Goal: Information Seeking & Learning: Check status

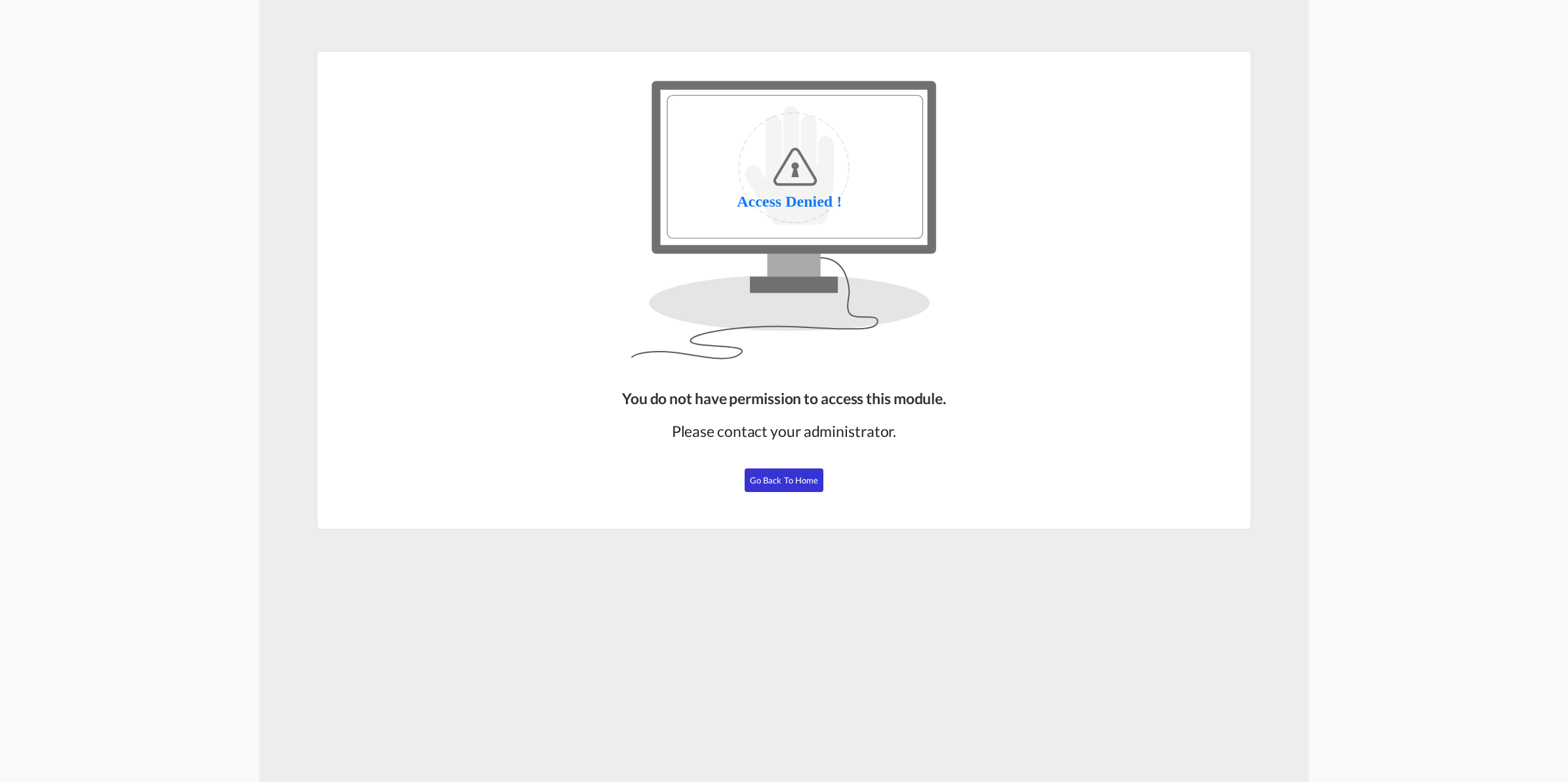
click at [784, 476] on span "Go Back to Home" at bounding box center [784, 480] width 69 height 10
